Goal: Navigation & Orientation: Find specific page/section

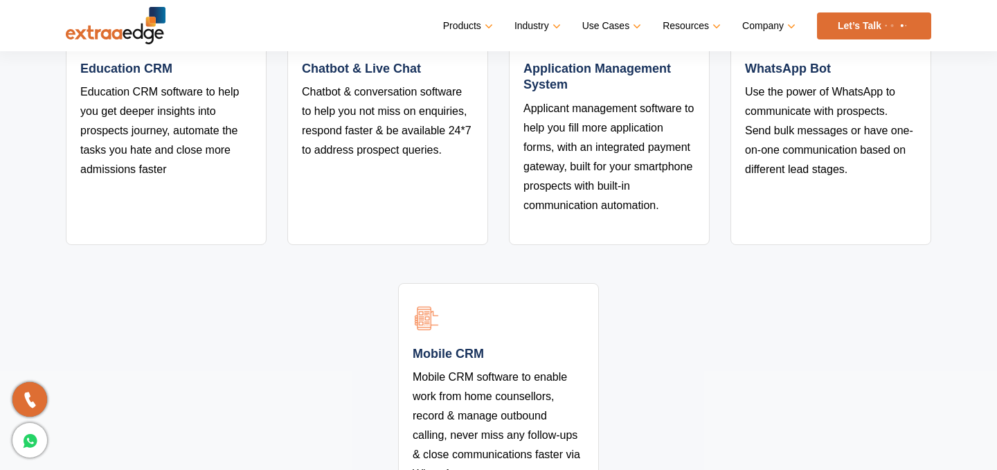
scroll to position [3119, 0]
